Goal: Find specific page/section: Find specific page/section

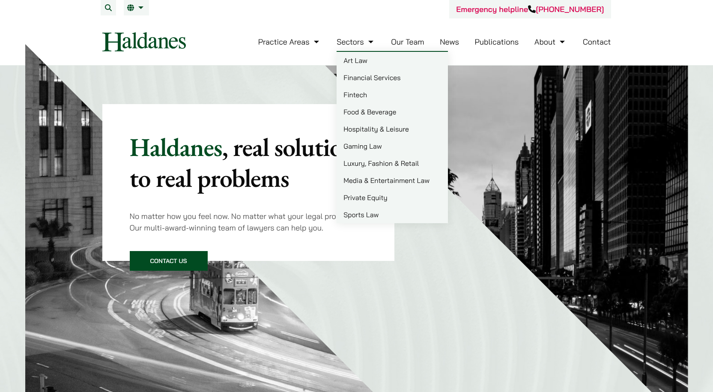
click at [401, 41] on link "Our Team" at bounding box center [407, 42] width 33 height 10
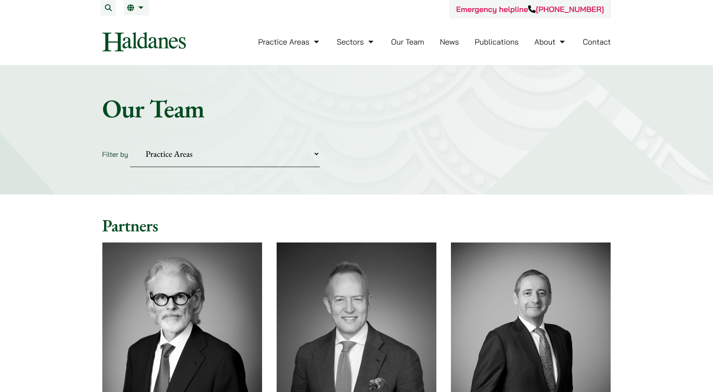
click at [182, 151] on select "Practice Areas Antitrust and Competition Civil Litigation & Dispute Resolution …" at bounding box center [225, 154] width 190 height 26
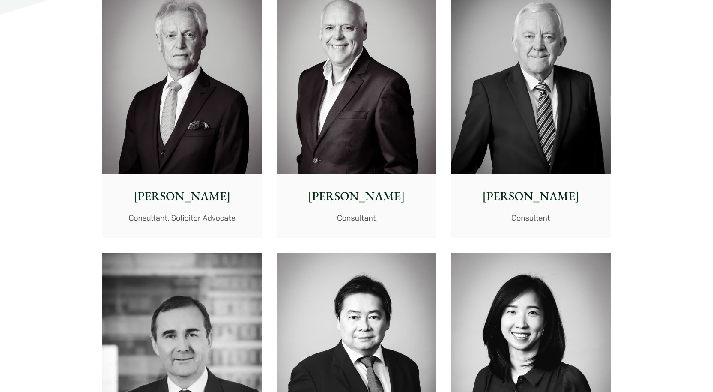
click at [214, 107] on img at bounding box center [182, 73] width 160 height 200
